Goal: Information Seeking & Learning: Learn about a topic

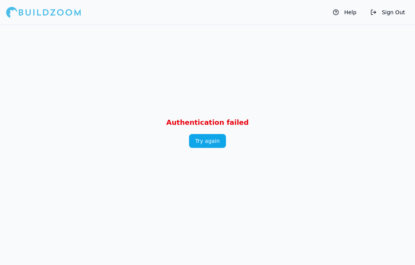
click at [202, 148] on button "Try again" at bounding box center [207, 141] width 37 height 14
click at [211, 148] on button "Try again" at bounding box center [207, 141] width 37 height 14
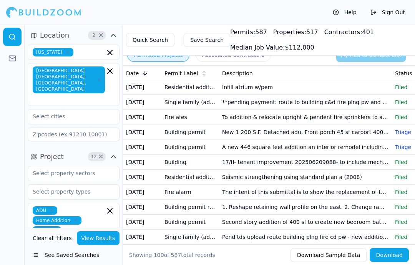
scroll to position [17, 0]
click at [370, 131] on td "New 1 200 S.F. Detached adu. Front porch 45 sf carport 400 sf" at bounding box center [305, 131] width 173 height 15
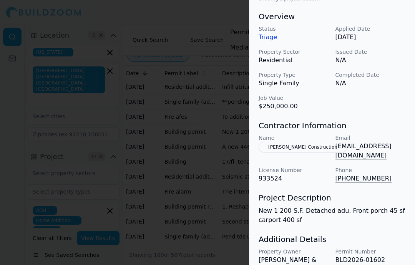
scroll to position [231, 0]
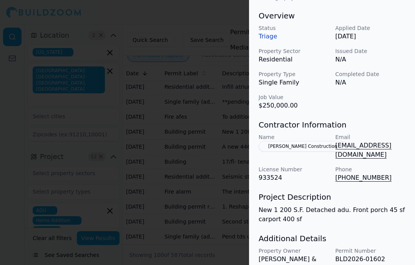
click at [294, 144] on button "Kris Construction" at bounding box center [302, 146] width 88 height 11
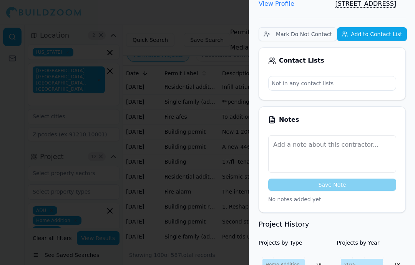
scroll to position [185, 0]
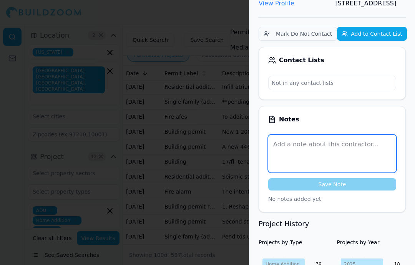
click at [343, 135] on textarea at bounding box center [332, 154] width 128 height 38
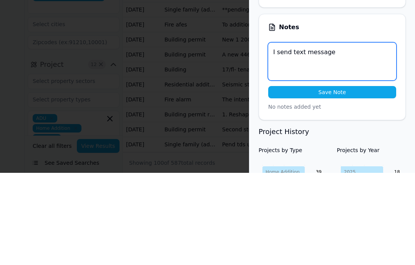
type textarea "I send text message"
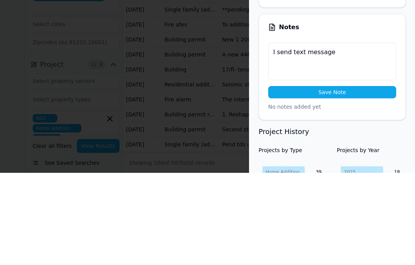
click at [352, 178] on button "Save Note" at bounding box center [332, 184] width 128 height 12
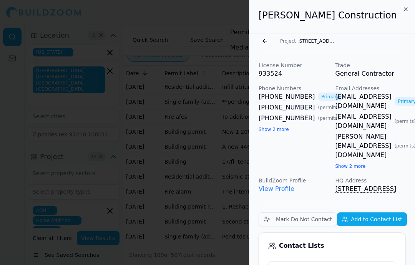
scroll to position [0, 0]
click at [267, 31] on div "Kris Construction" at bounding box center [331, 16] width 165 height 33
click at [280, 132] on button "Show 2 more" at bounding box center [273, 129] width 30 height 6
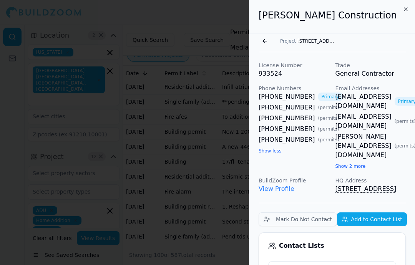
click at [357, 163] on button "Show 2 more" at bounding box center [350, 166] width 30 height 6
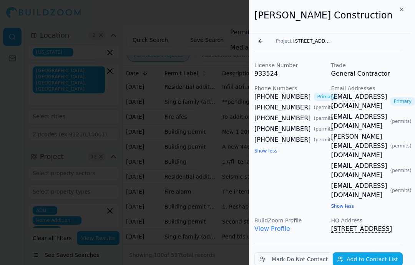
scroll to position [0, 5]
click at [261, 38] on button "Go back" at bounding box center [260, 41] width 12 height 12
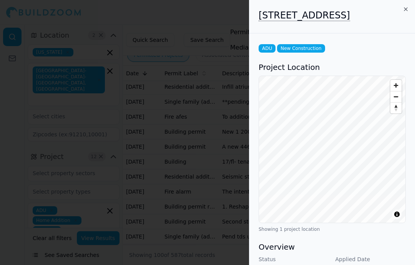
scroll to position [0, 0]
click at [197, 144] on div at bounding box center [207, 132] width 415 height 265
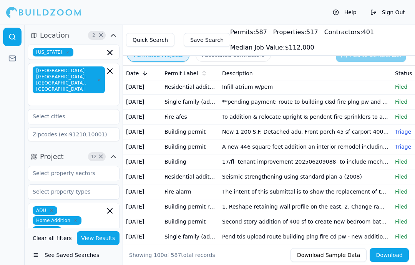
click at [223, 144] on td "A new 446 square feet addition an interior remodel including a new deck and ev …" at bounding box center [305, 146] width 173 height 15
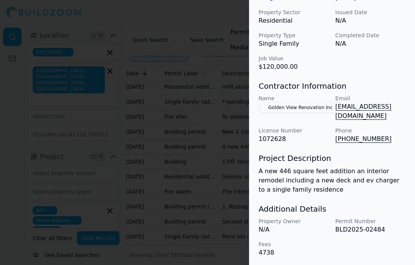
scroll to position [270, 0]
click at [202, 140] on div at bounding box center [207, 132] width 415 height 265
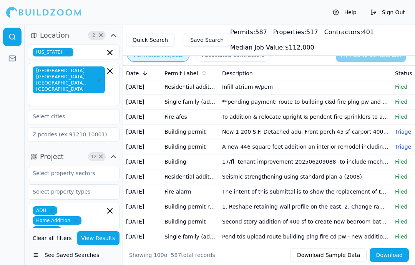
click at [249, 134] on td "New 1 200 S.F. Detached adu. Front porch 45 sf carport 400 sf" at bounding box center [305, 131] width 173 height 15
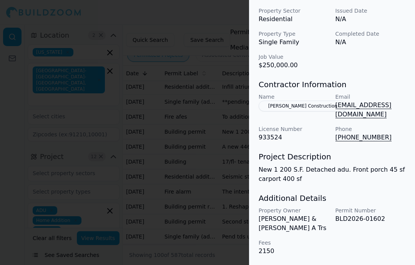
scroll to position [273, 0]
click at [217, 88] on div at bounding box center [207, 132] width 415 height 265
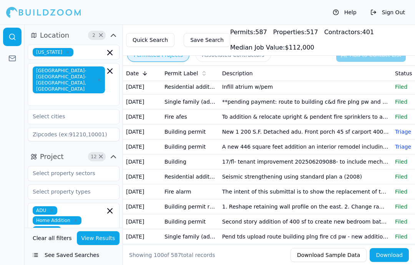
click at [203, 145] on td "Building permit" at bounding box center [190, 146] width 58 height 15
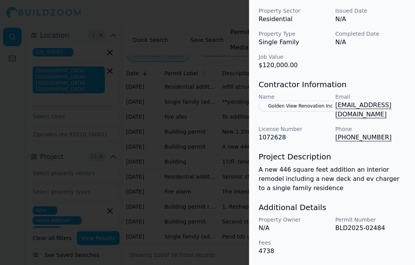
scroll to position [276, 0]
click at [308, 111] on button "Golden View Renovation Inc" at bounding box center [300, 106] width 84 height 11
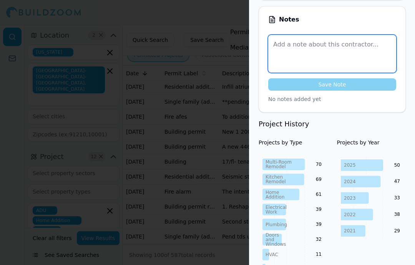
click at [349, 35] on textarea at bounding box center [332, 54] width 128 height 38
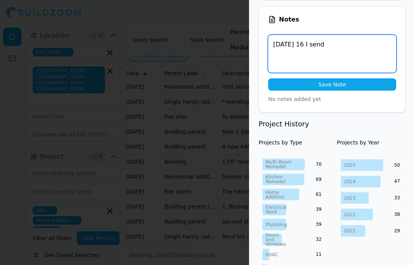
scroll to position [0, 0]
type textarea "Tuesday 16 I emailed"
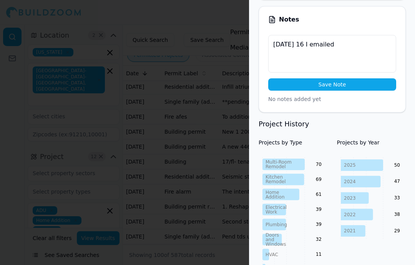
click at [357, 78] on button "Save Note" at bounding box center [332, 84] width 128 height 12
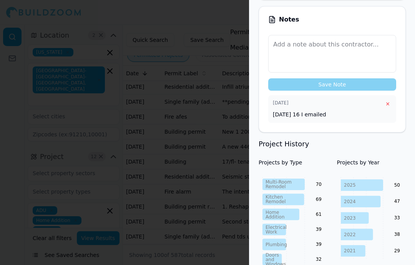
click at [162, 160] on div at bounding box center [207, 132] width 415 height 265
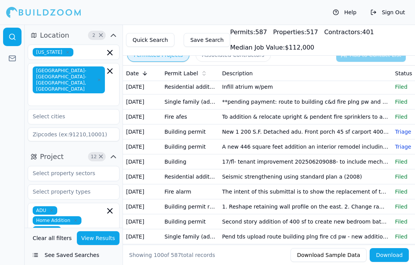
click at [224, 161] on td "17/fl- tenant improvement 202506209088- to include mechanical addition (1) ddva…" at bounding box center [305, 161] width 173 height 15
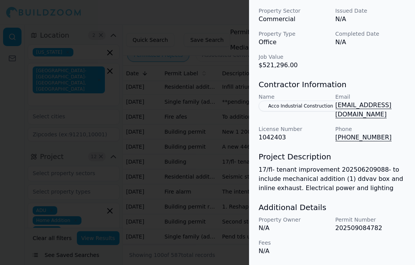
scroll to position [286, 0]
click at [184, 185] on div at bounding box center [207, 132] width 415 height 265
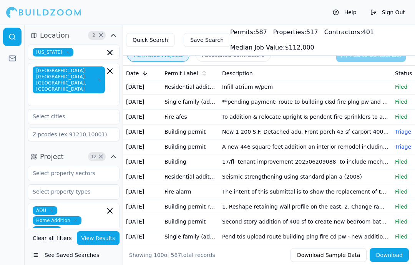
click at [230, 175] on td "Seismic strengthening using standard plan a (2008)" at bounding box center [305, 176] width 173 height 15
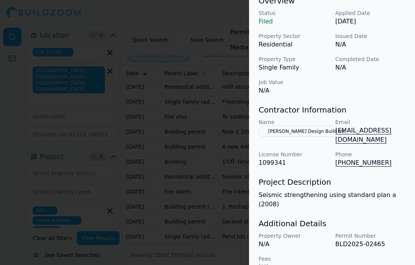
scroll to position [258, 0]
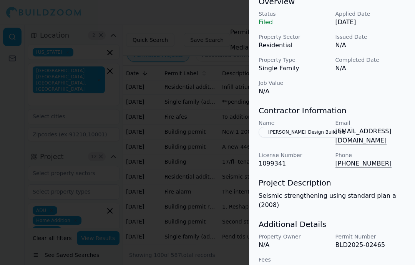
click at [217, 202] on div at bounding box center [207, 132] width 415 height 265
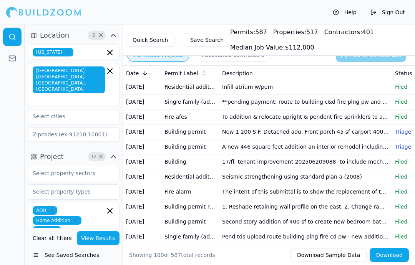
click at [228, 207] on td "1. Reshape retaining wall profile on the east. 2. Change ramp to stair at the b…" at bounding box center [305, 206] width 173 height 15
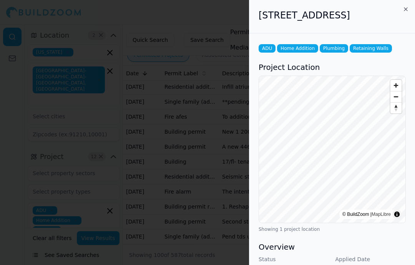
scroll to position [0, 0]
click at [218, 184] on div at bounding box center [207, 132] width 415 height 265
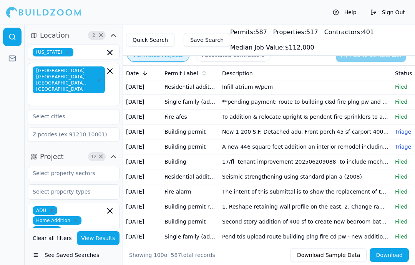
click at [291, 222] on td "Second story addition of 400 sf to create new bedroom bathroom and closet on th…" at bounding box center [305, 221] width 173 height 15
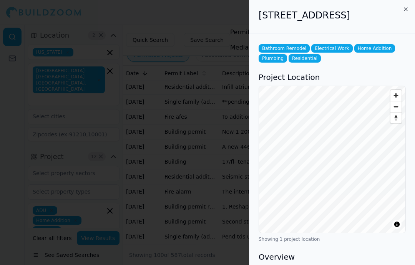
click at [200, 187] on div at bounding box center [207, 132] width 415 height 265
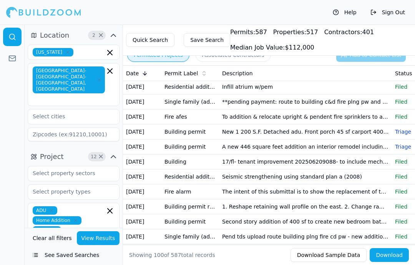
click at [256, 174] on td "Seismic strengthening using standard plan a (2008)" at bounding box center [305, 176] width 173 height 15
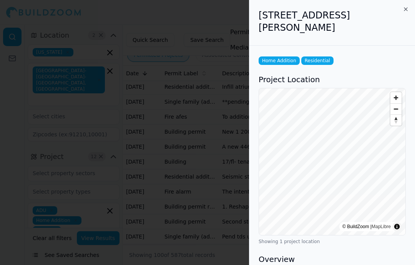
click at [223, 206] on div at bounding box center [207, 132] width 415 height 265
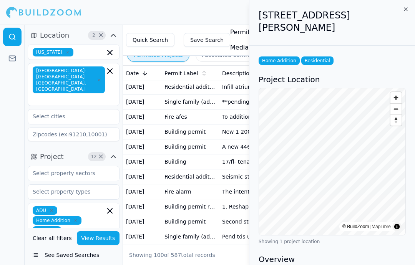
click at [230, 209] on td "1. Reshape retaining wall profile on the east. 2. Change ramp to stair at the b…" at bounding box center [305, 206] width 173 height 15
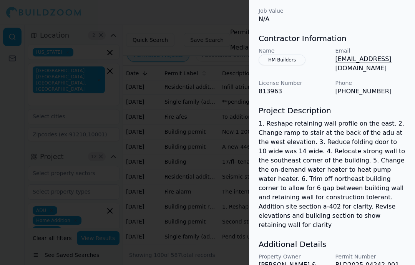
scroll to position [317, 0]
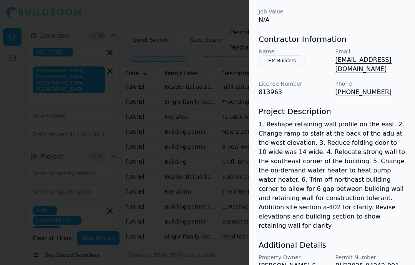
click at [287, 66] on button "HM Builders" at bounding box center [281, 60] width 47 height 11
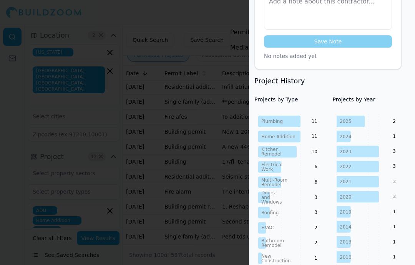
scroll to position [291, 4]
click at [336, 30] on textarea at bounding box center [328, 11] width 128 height 38
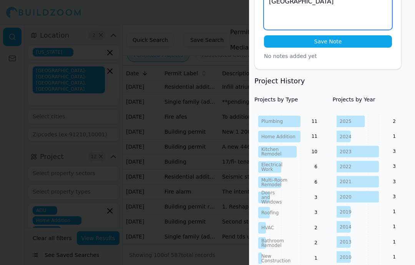
type textarea "Nicaragua"
click at [334, 48] on button "Save Note" at bounding box center [328, 41] width 128 height 12
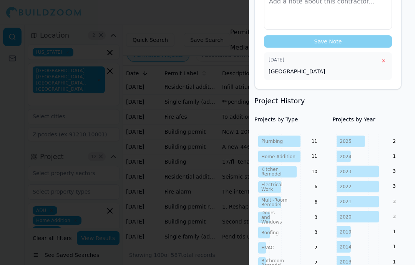
click at [200, 192] on div at bounding box center [207, 132] width 415 height 265
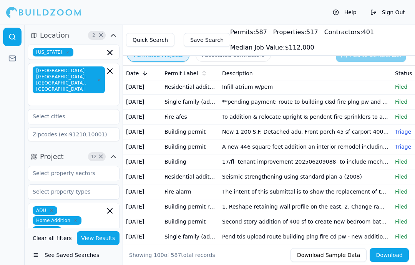
click at [245, 220] on td "Second story addition of 400 sf to create new bedroom bathroom and closet on th…" at bounding box center [305, 221] width 173 height 15
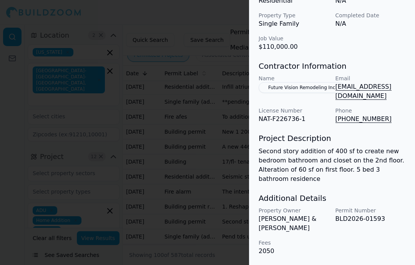
scroll to position [304, 0]
click at [304, 93] on button "Future Vision Remodeling Inc" at bounding box center [301, 87] width 86 height 11
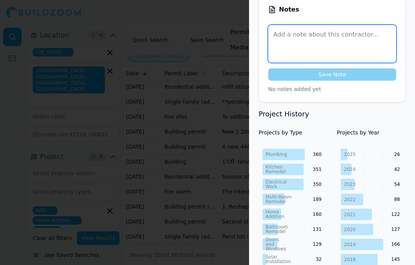
click at [357, 25] on textarea at bounding box center [332, 44] width 128 height 38
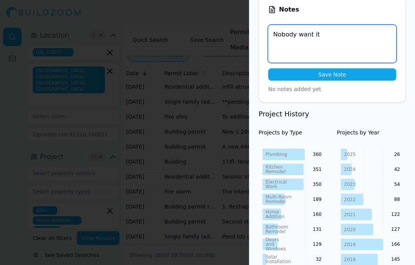
type textarea "Nobody want it"
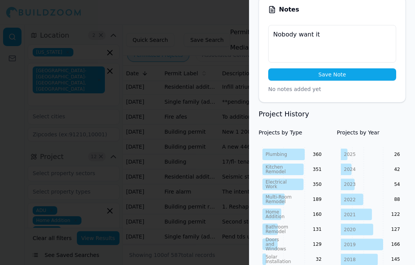
click at [319, 68] on button "Save Note" at bounding box center [332, 74] width 128 height 12
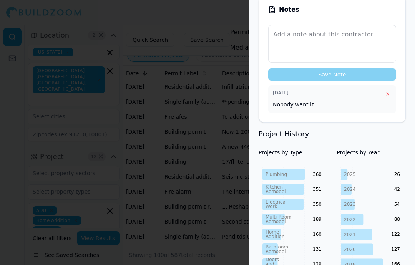
click at [137, 170] on div at bounding box center [207, 132] width 415 height 265
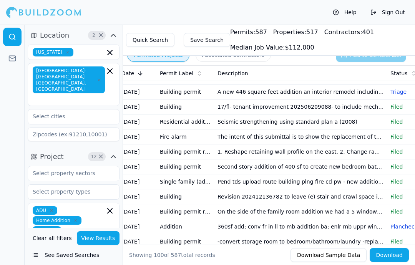
scroll to position [72, 0]
click at [364, 182] on td "Pend tds upload route building plng fire cd pw - new addition to the existing h…" at bounding box center [300, 181] width 173 height 15
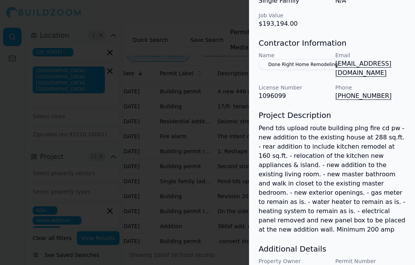
scroll to position [337, 0]
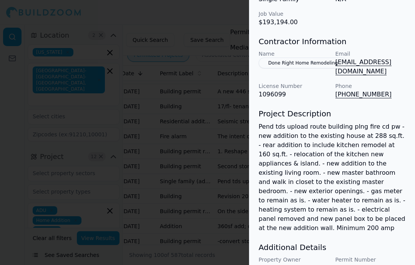
click at [370, 90] on p "(669) 300-7992" at bounding box center [370, 94] width 71 height 9
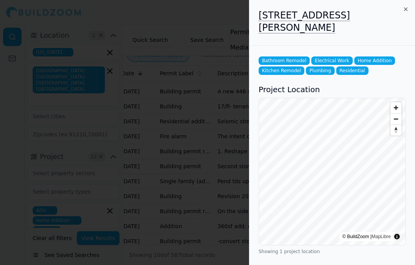
scroll to position [0, 0]
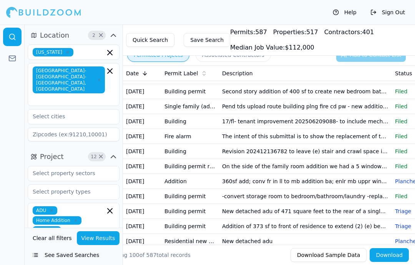
scroll to position [118, 0]
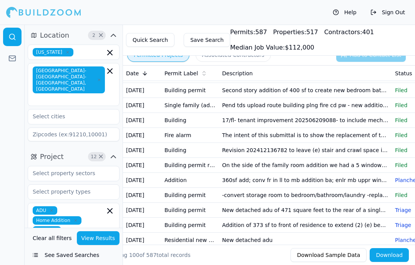
click at [338, 177] on td "360sf add; conv fr in ll to mb addition ba; enlr mb uppr window" at bounding box center [305, 180] width 173 height 15
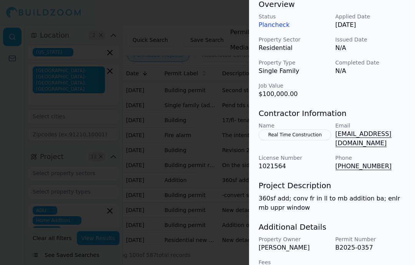
scroll to position [258, 0]
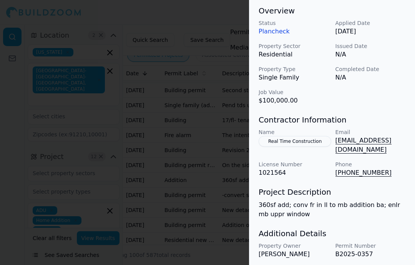
click at [313, 143] on button "Real Time Construction" at bounding box center [294, 141] width 73 height 11
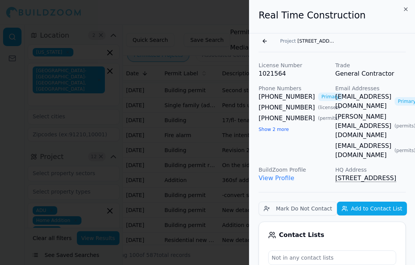
scroll to position [0, 0]
click at [266, 42] on button "Go back" at bounding box center [264, 41] width 12 height 12
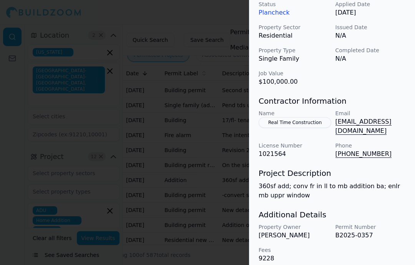
scroll to position [277, 0]
